Goal: Task Accomplishment & Management: Manage account settings

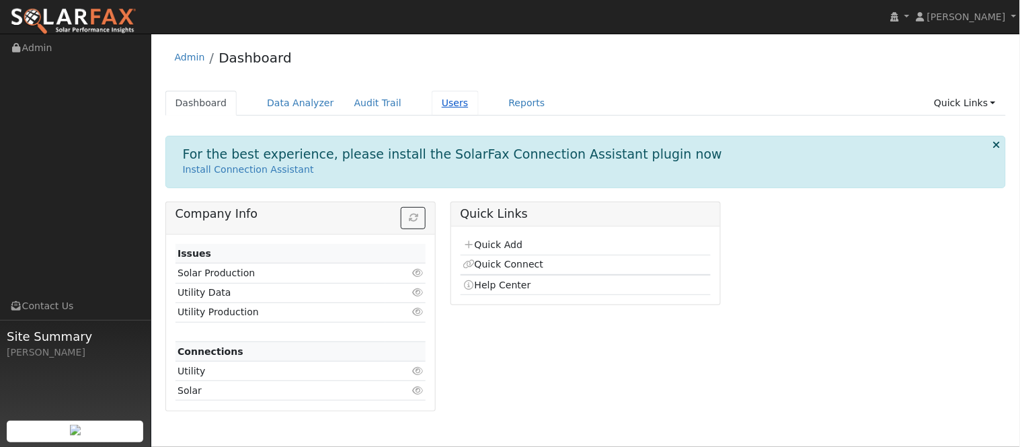
click at [446, 101] on link "Users" at bounding box center [455, 103] width 47 height 25
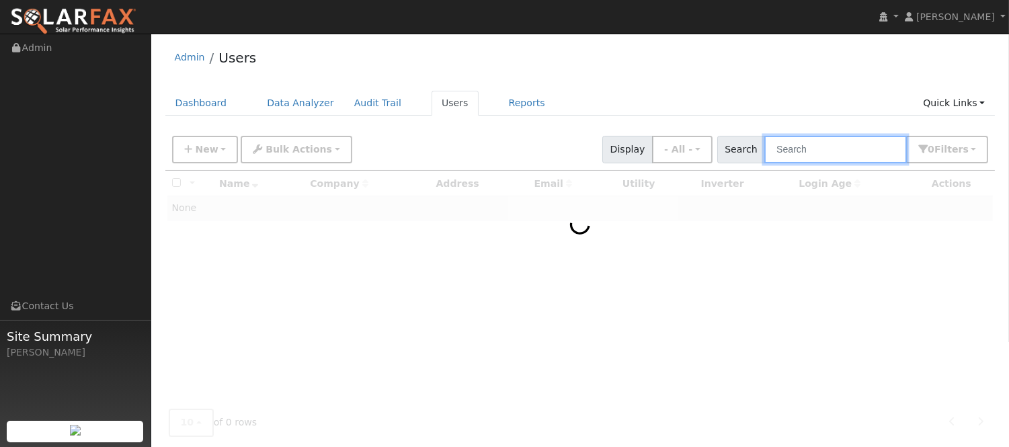
click at [817, 145] on input "text" at bounding box center [835, 150] width 143 height 28
type input "[PERSON_NAME]"
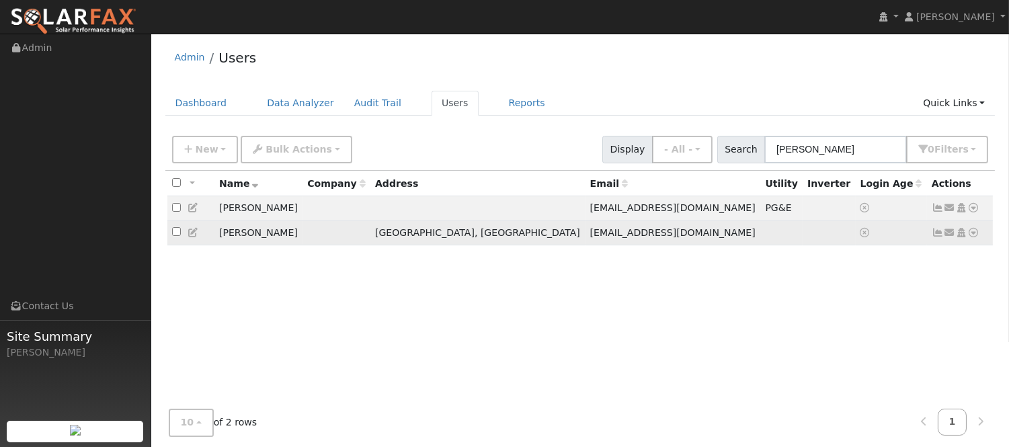
click at [935, 237] on icon at bounding box center [938, 232] width 12 height 9
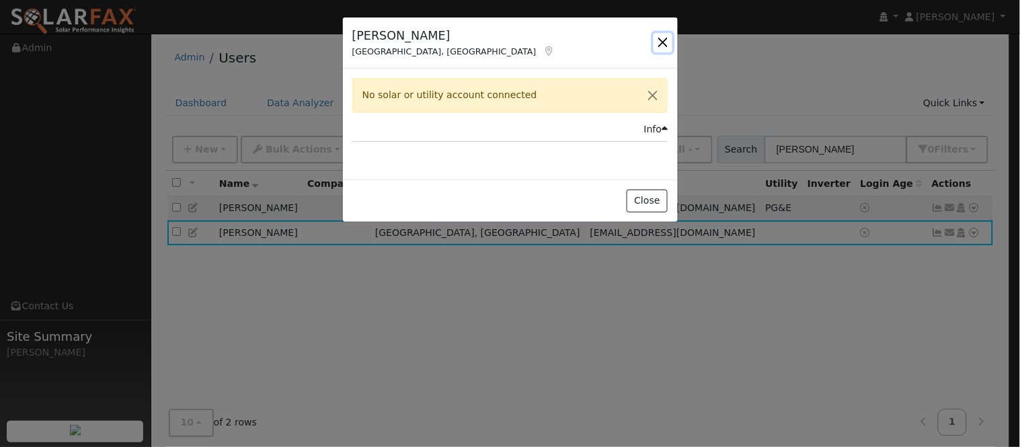
click at [666, 38] on button "button" at bounding box center [663, 42] width 19 height 19
